Goal: Task Accomplishment & Management: Manage account settings

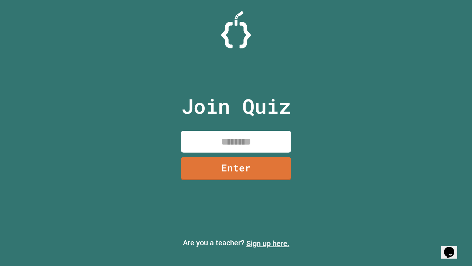
click at [268, 243] on link "Sign up here." at bounding box center [267, 243] width 43 height 9
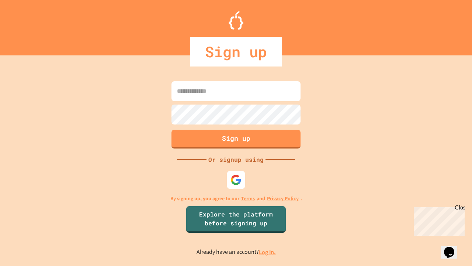
click at [268, 251] on link "Log in." at bounding box center [267, 252] width 17 height 8
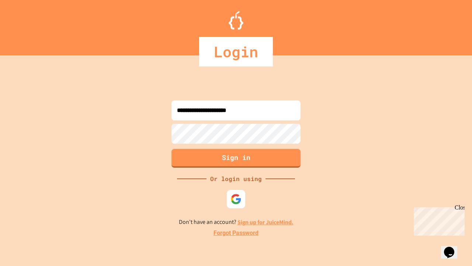
type input "**********"
